Goal: Transaction & Acquisition: Download file/media

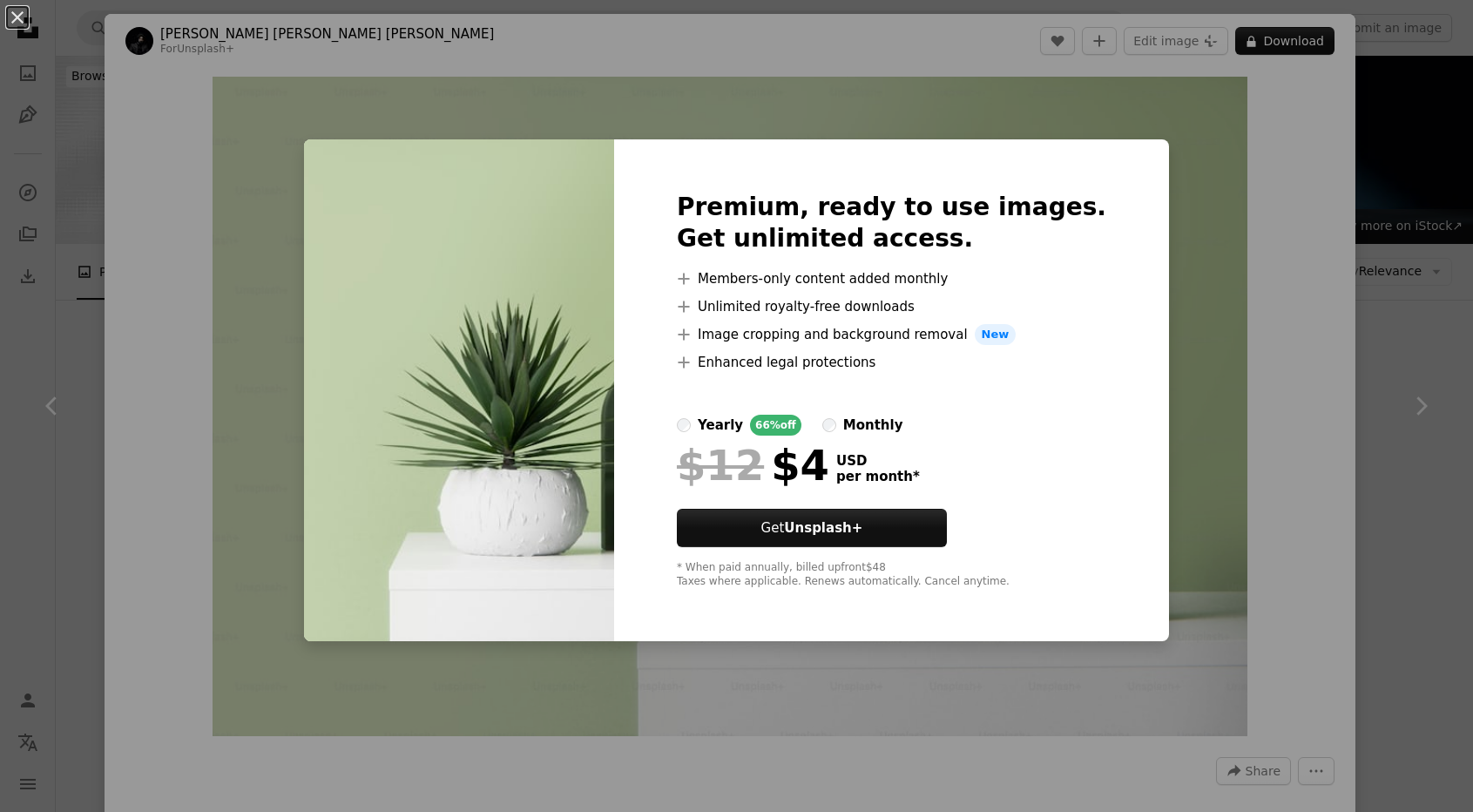
scroll to position [961, 0]
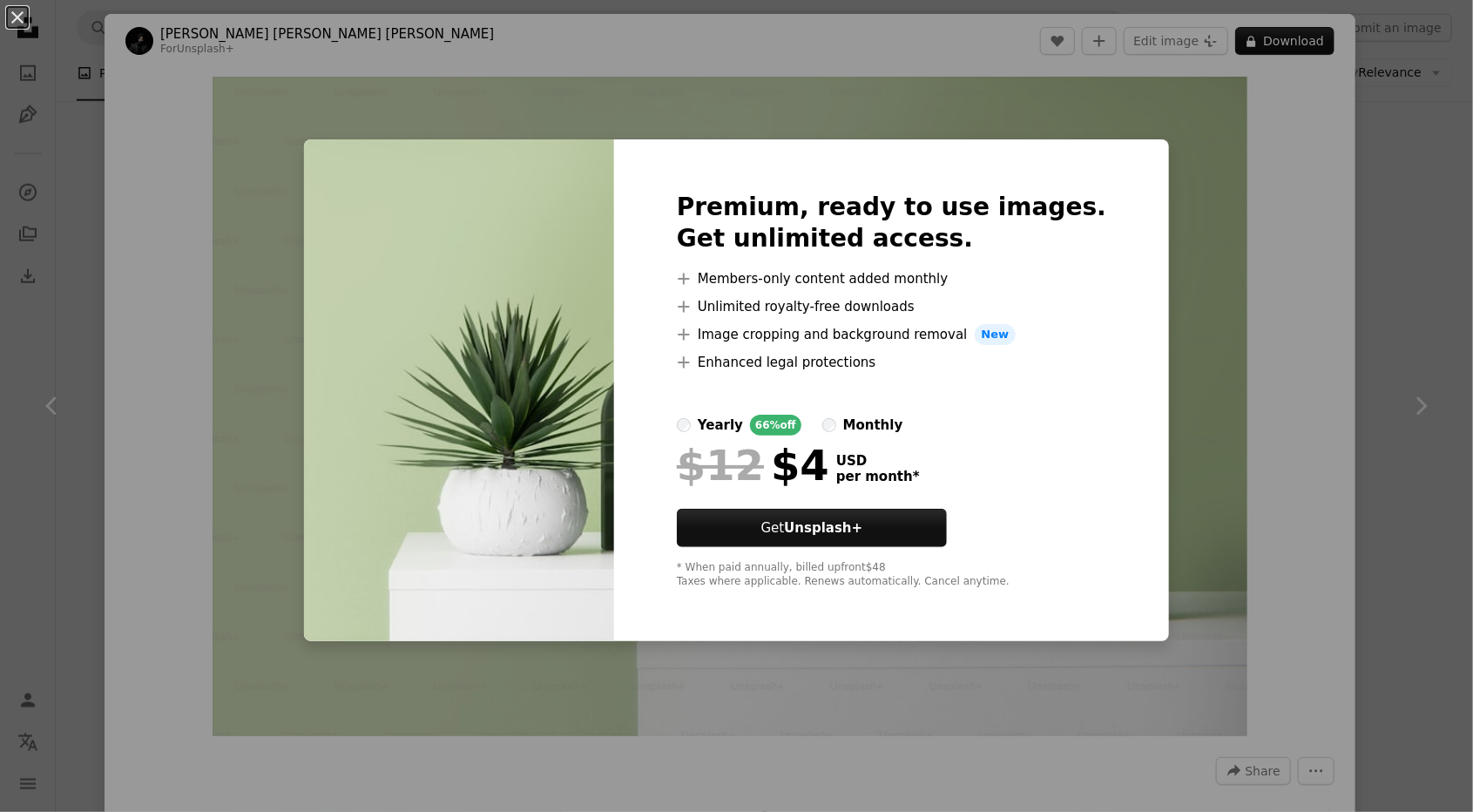
click at [1148, 461] on div "An X shape Premium, ready to use images. Get unlimited access. A plus sign Memb…" at bounding box center [736, 406] width 1473 height 812
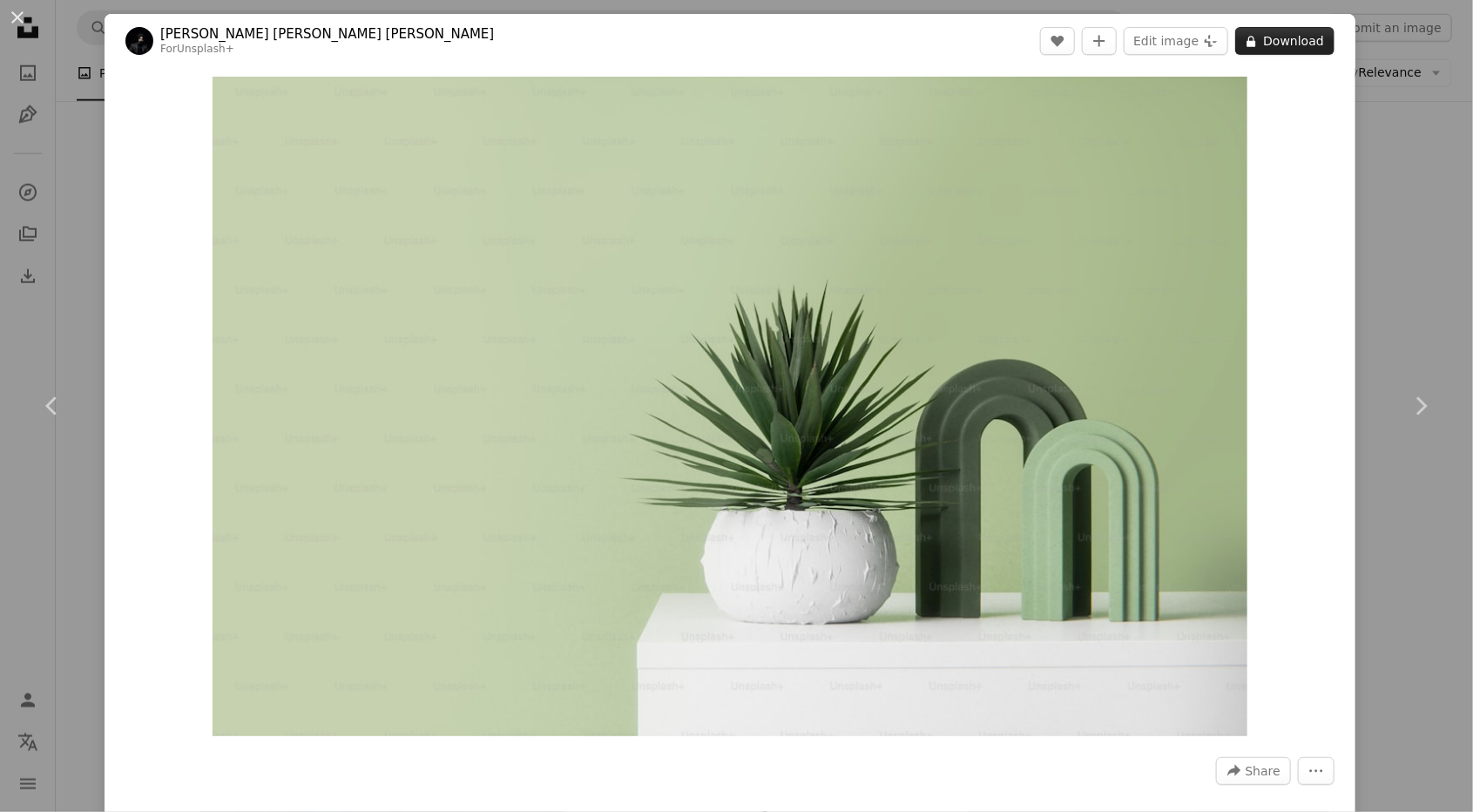
click at [1307, 35] on button "A lock Download" at bounding box center [1285, 41] width 99 height 28
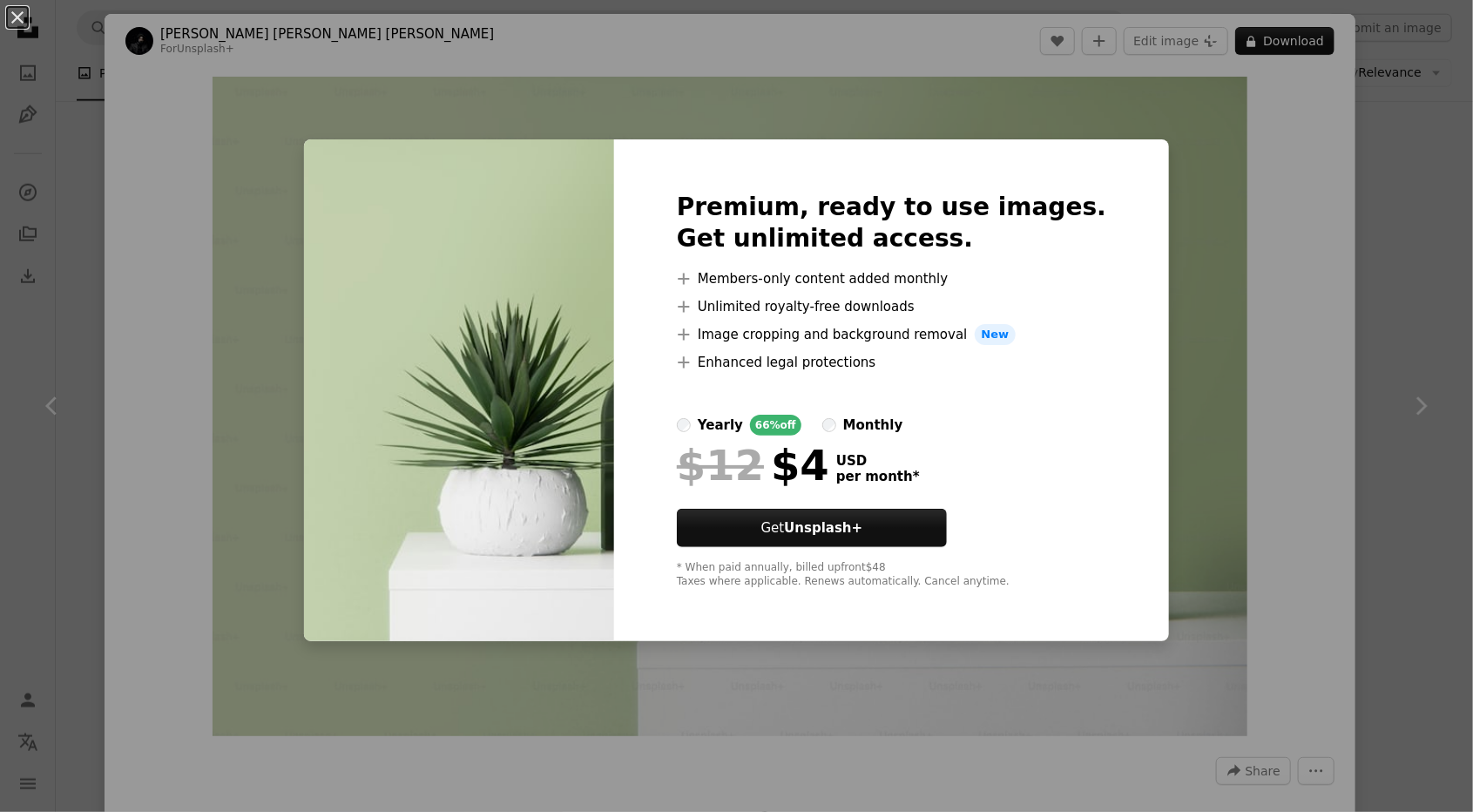
click at [1208, 153] on div "An X shape Premium, ready to use images. Get unlimited access. A plus sign Memb…" at bounding box center [736, 406] width 1473 height 812
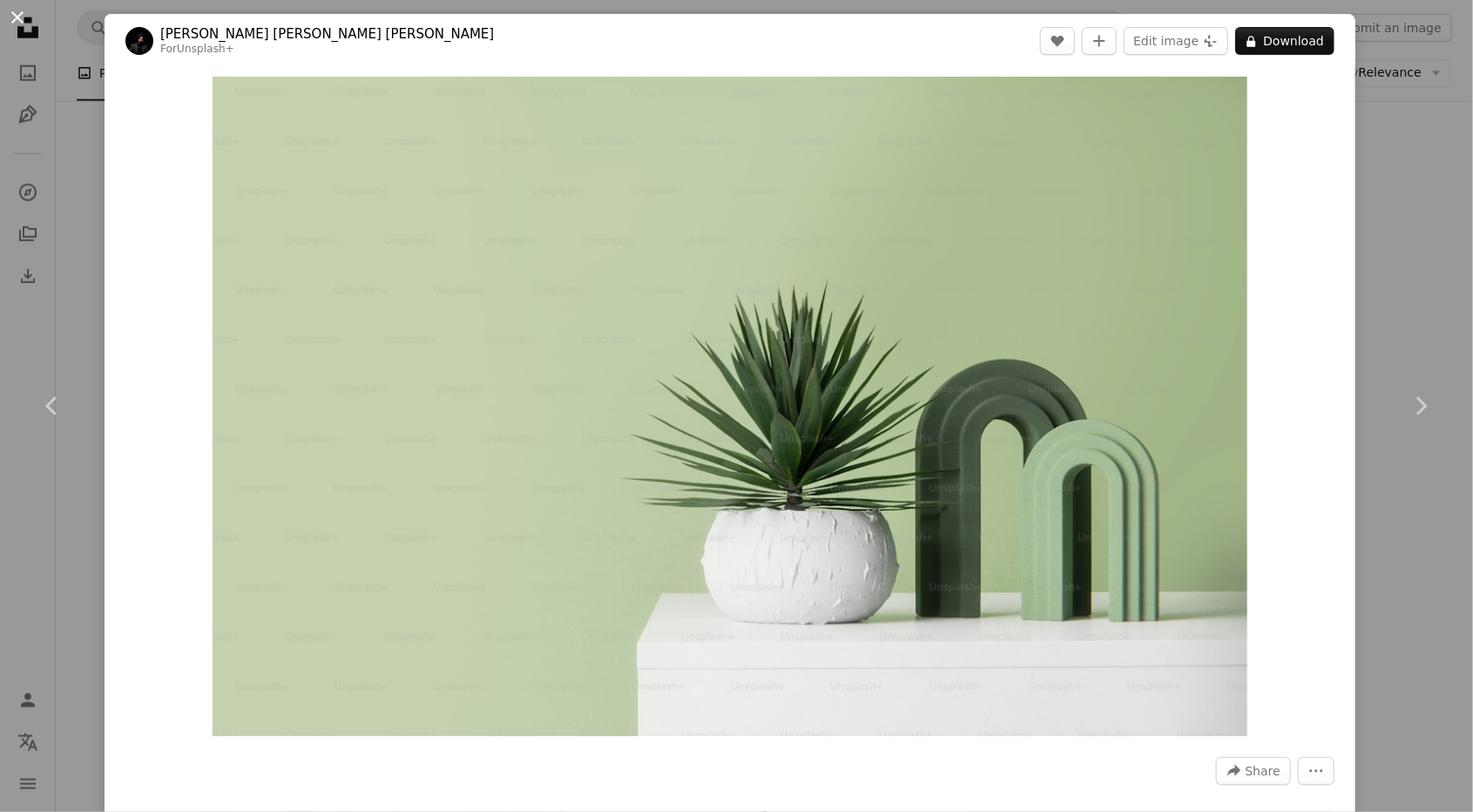
click at [14, 28] on button "An X shape" at bounding box center [18, 18] width 21 height 21
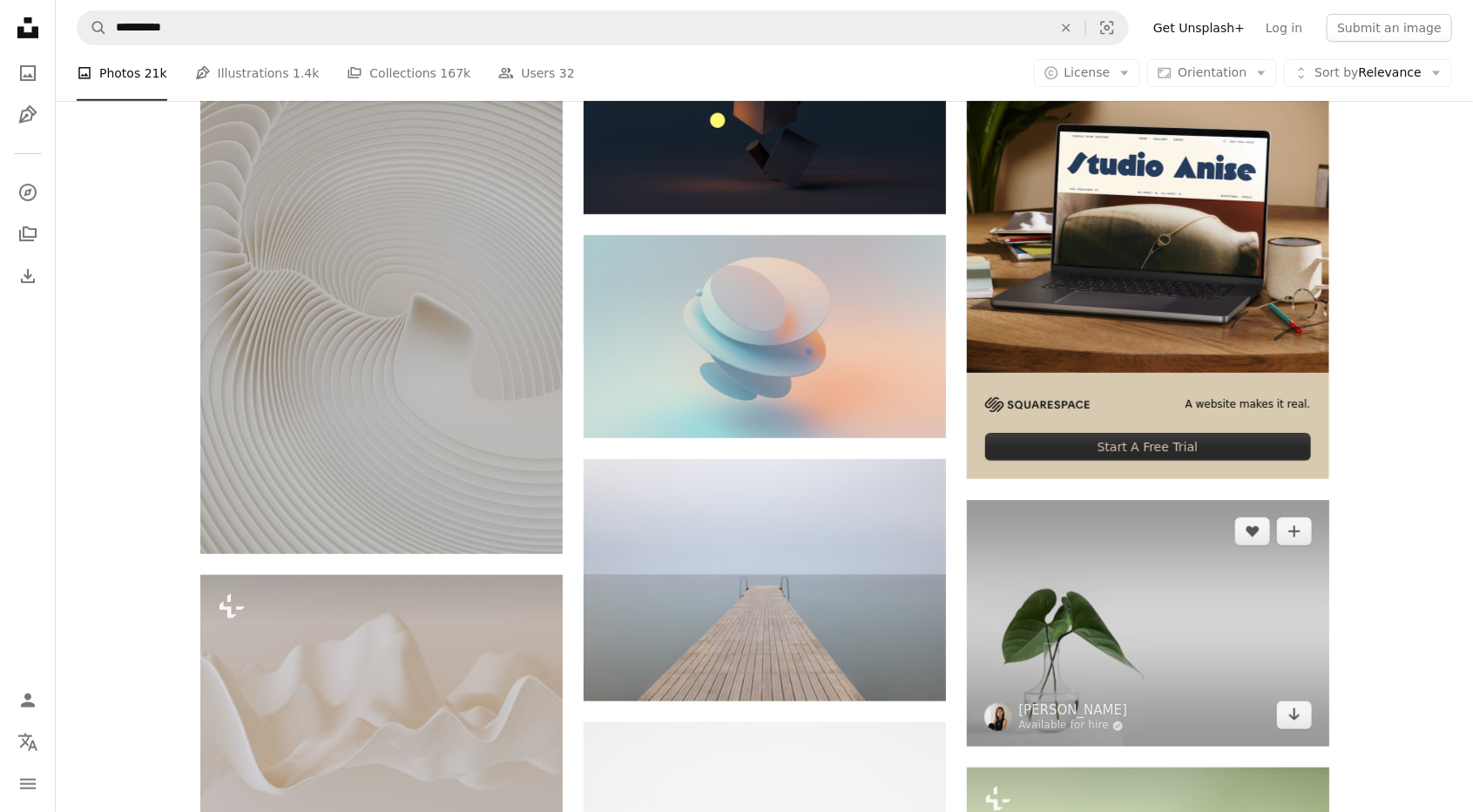
scroll to position [427, 0]
click at [1121, 579] on img at bounding box center [1148, 624] width 362 height 247
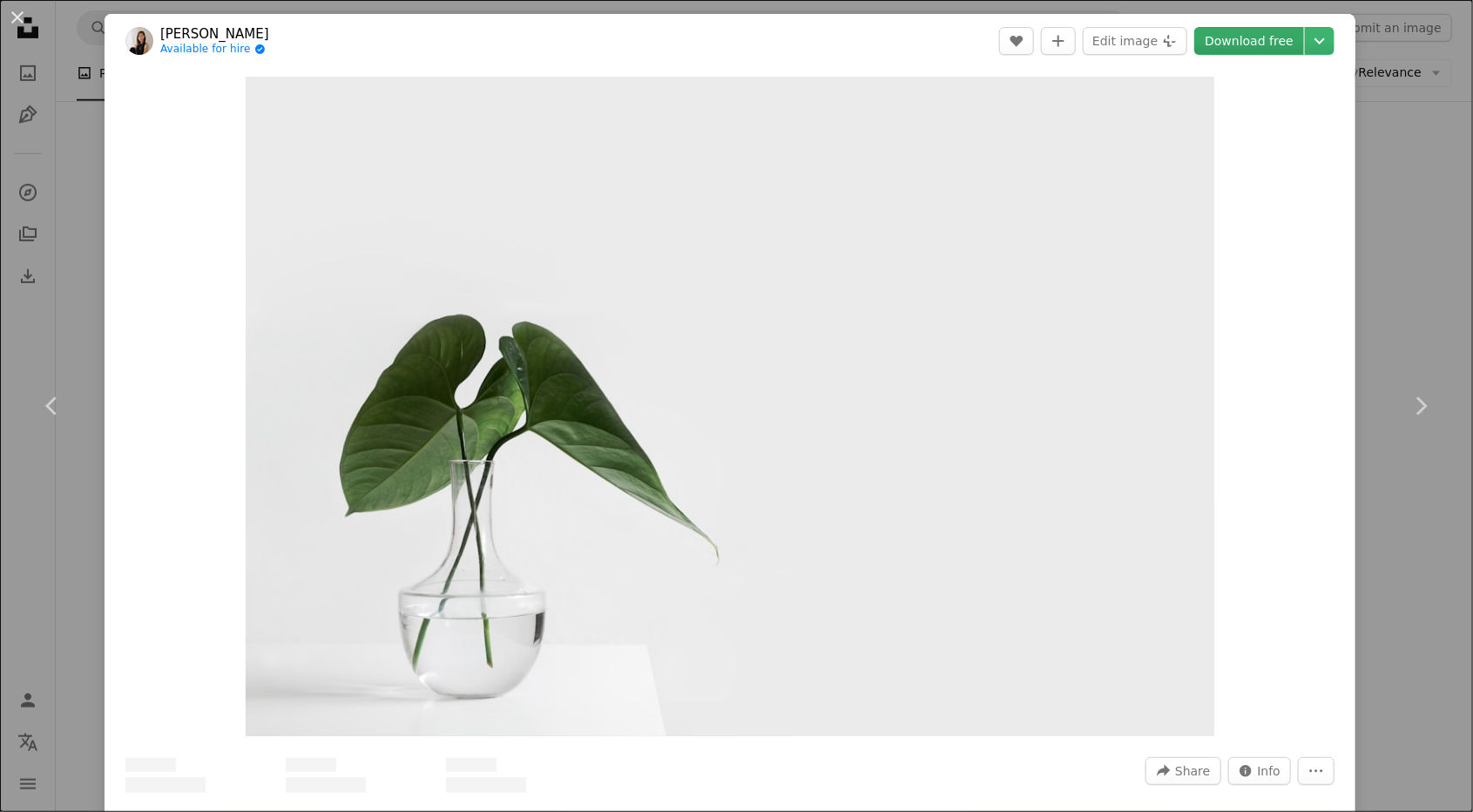
click at [1279, 51] on link "Download free" at bounding box center [1248, 41] width 110 height 28
click at [742, 523] on img "Zoom in on this image" at bounding box center [730, 406] width 968 height 659
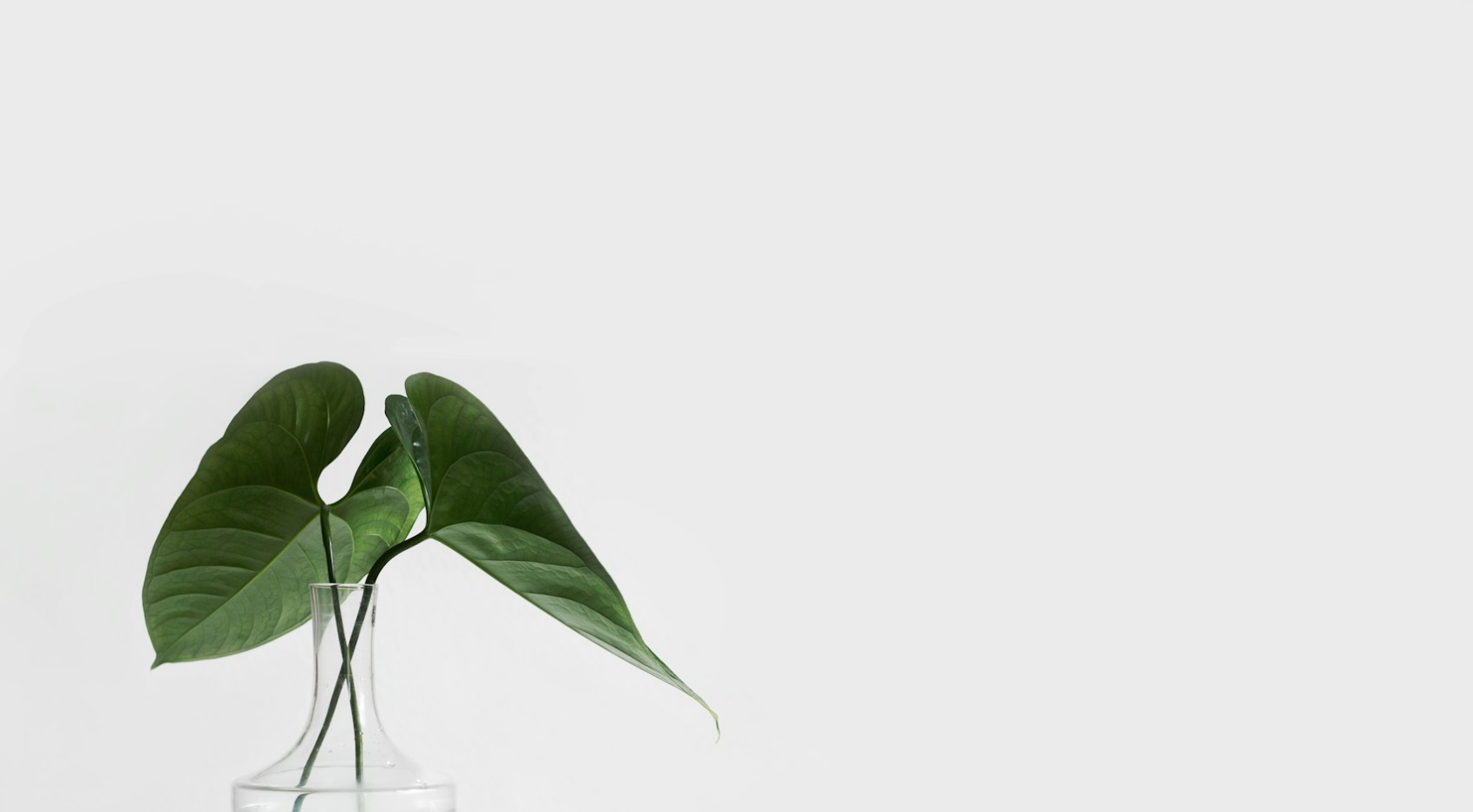
scroll to position [96, 0]
